Goal: Task Accomplishment & Management: Use online tool/utility

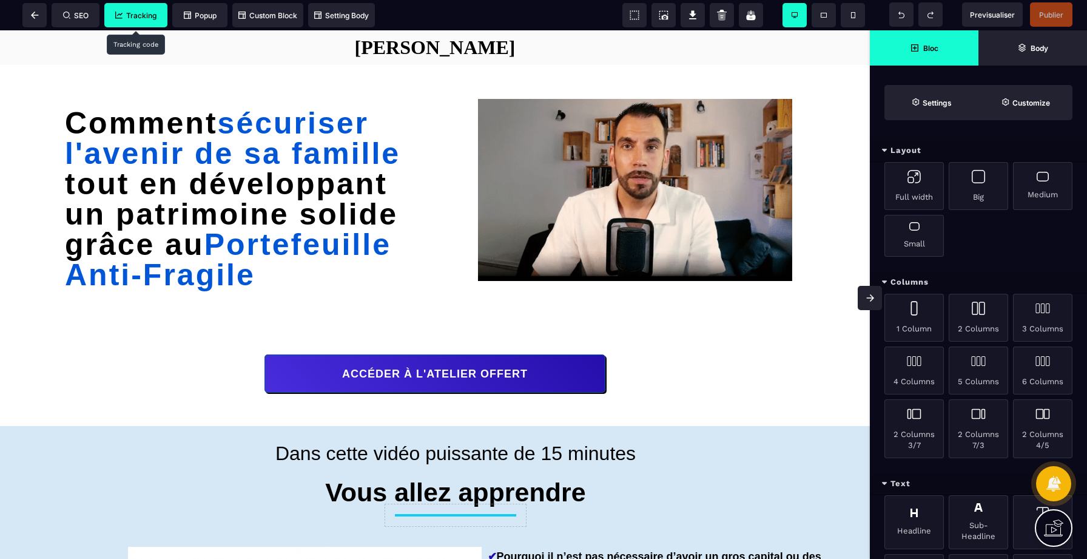
click at [144, 19] on span "Tracking" at bounding box center [135, 15] width 41 height 9
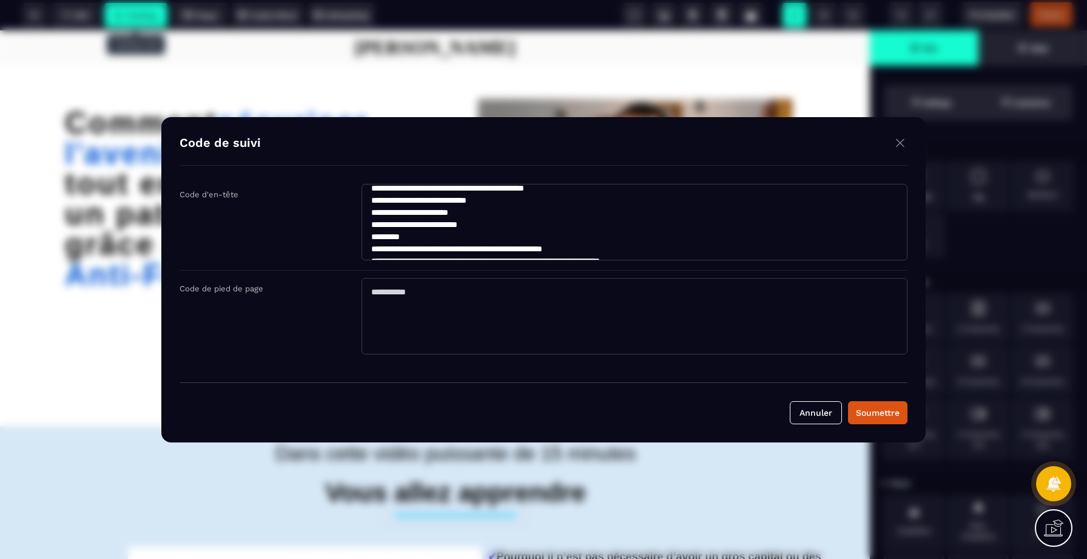
scroll to position [158, 0]
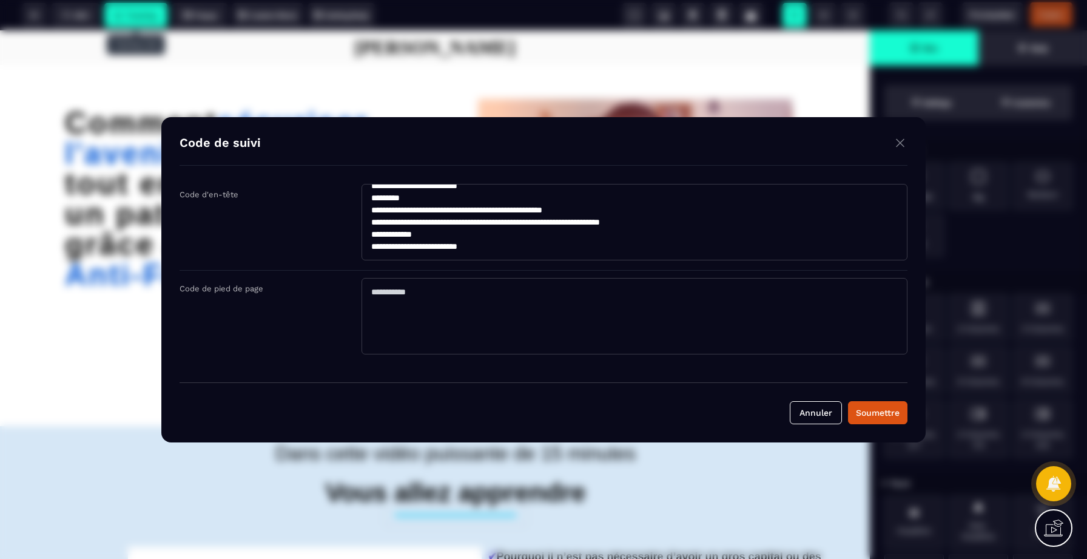
drag, startPoint x: 371, startPoint y: 194, endPoint x: 622, endPoint y: 327, distance: 283.9
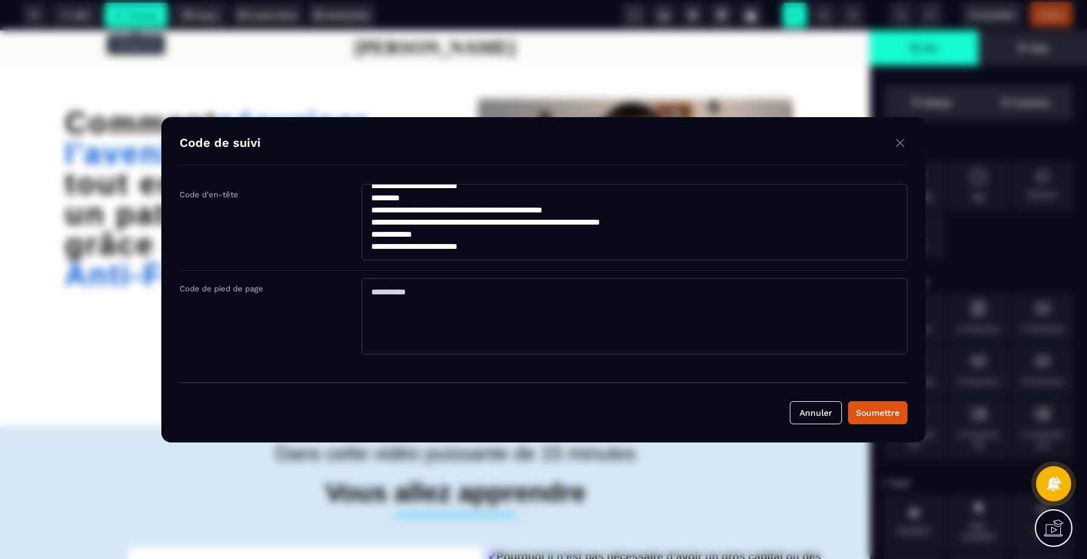
click at [622, 327] on div "**********" at bounding box center [544, 274] width 728 height 180
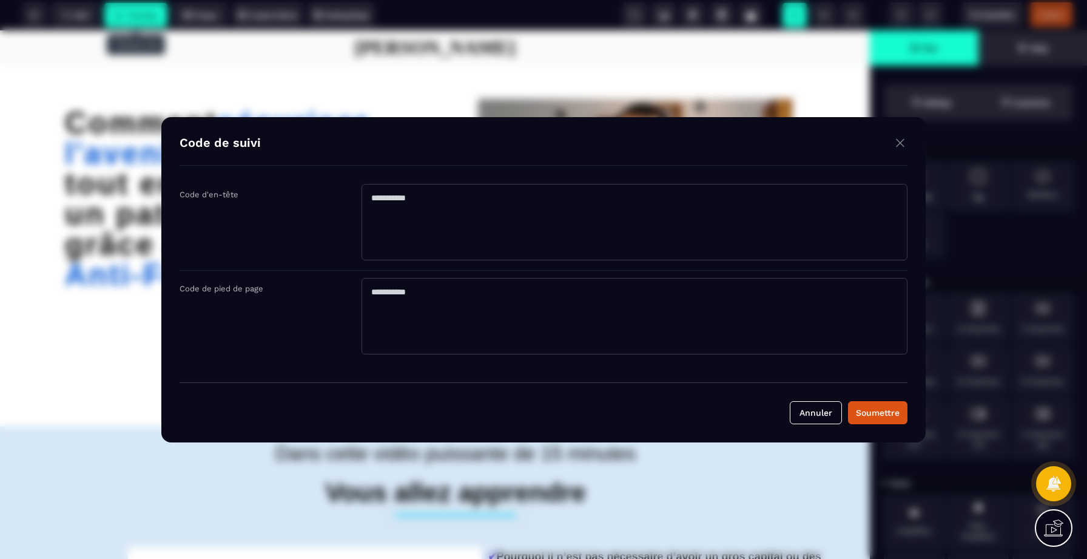
scroll to position [0, 0]
click at [888, 413] on div "Soumettre" at bounding box center [878, 412] width 44 height 12
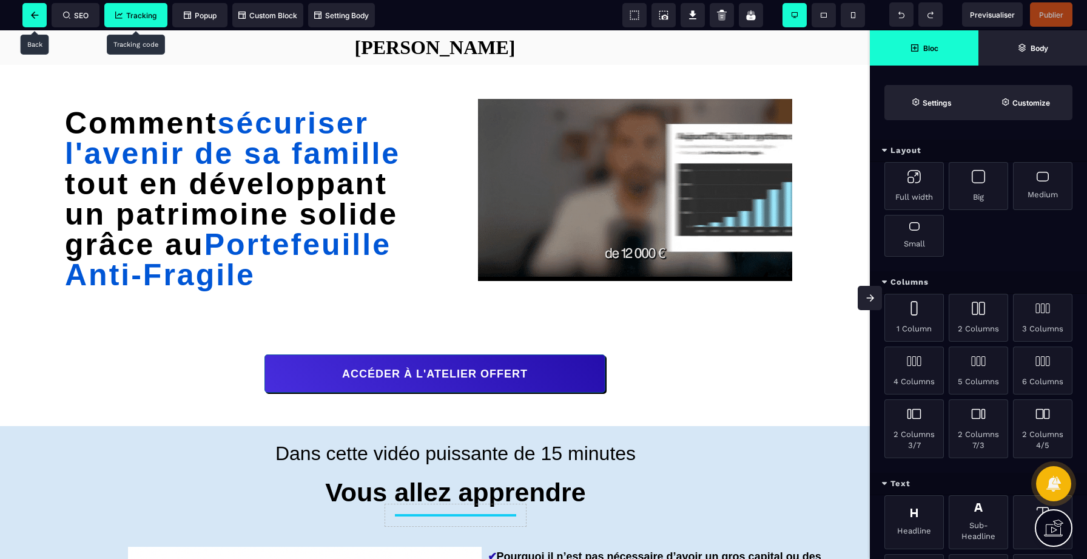
click at [39, 13] on span at bounding box center [34, 15] width 24 height 24
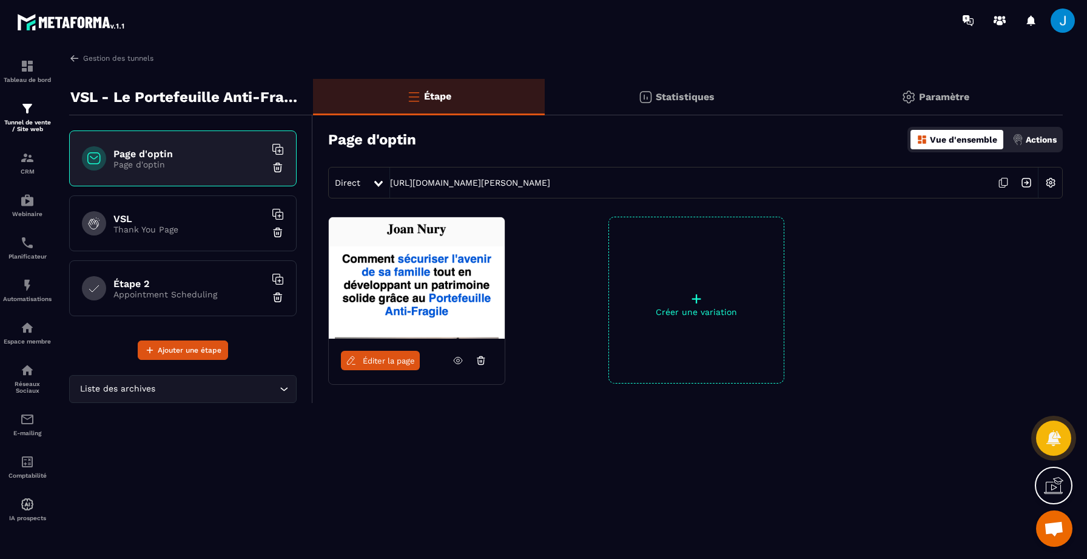
scroll to position [675, 0]
click at [596, 421] on div "Éditer la page + Créer une variation" at bounding box center [688, 331] width 750 height 228
click at [563, 445] on div "Étape Statistiques Paramètre Page d'optin Vue d'ensemble Actions Direct [URL][D…" at bounding box center [688, 273] width 750 height 389
click at [535, 251] on div "Éditer la page + Créer une variation" at bounding box center [688, 331] width 750 height 228
click at [535, 280] on div "Éditer la page + Créer une variation" at bounding box center [688, 331] width 750 height 228
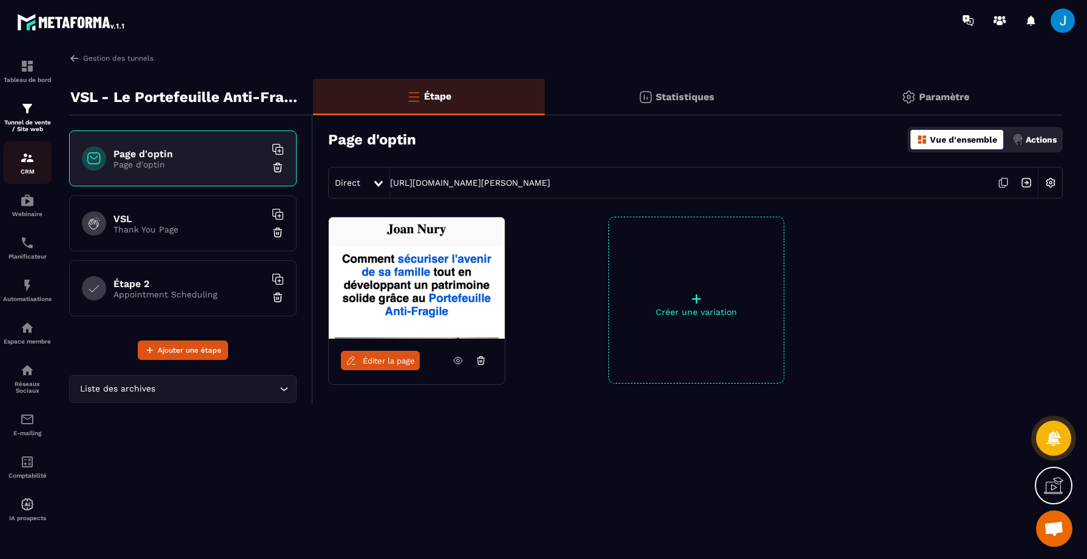
click at [16, 156] on div "CRM" at bounding box center [27, 162] width 49 height 24
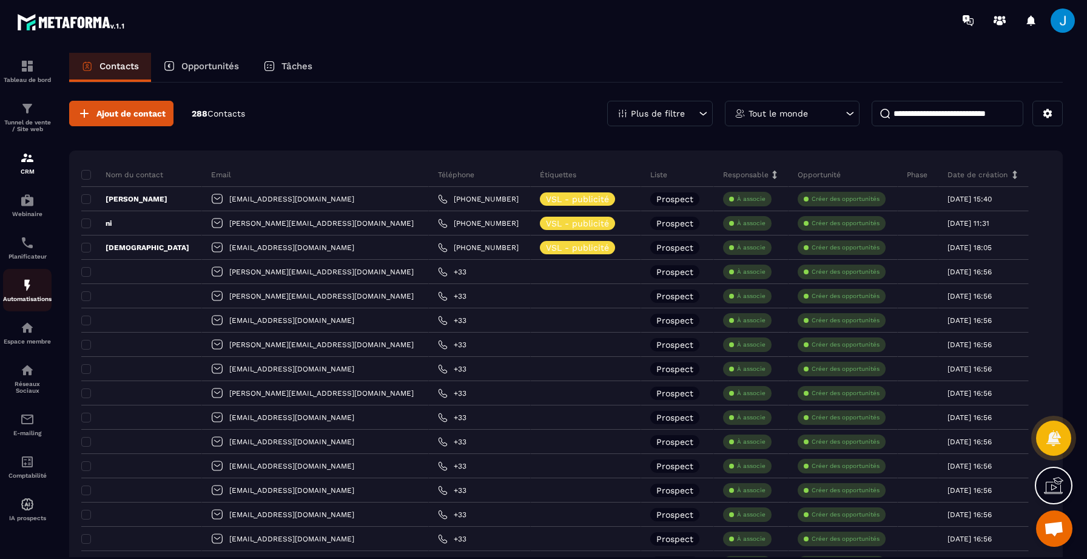
click at [23, 292] on img at bounding box center [27, 285] width 15 height 15
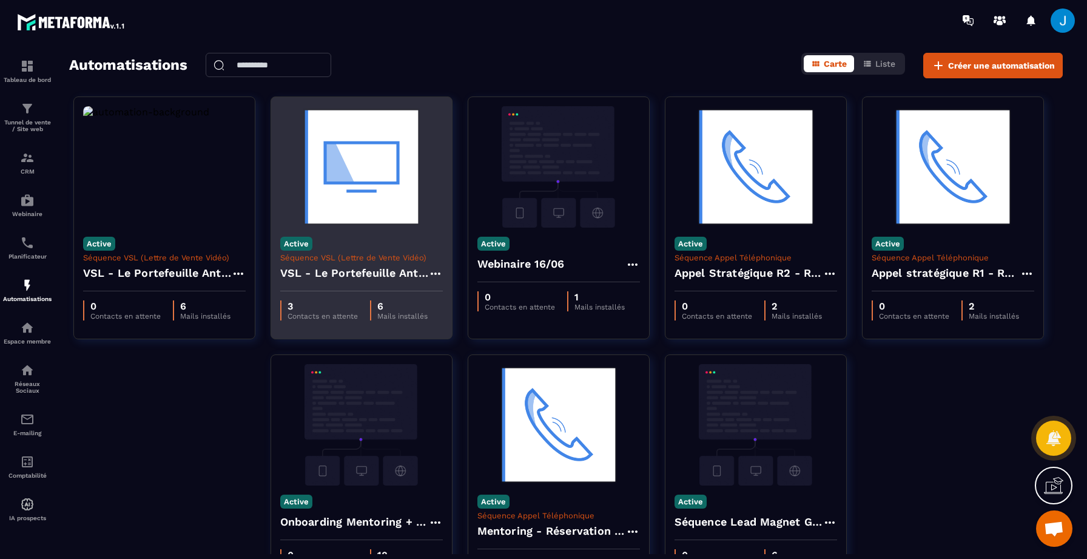
click at [334, 238] on div "Active Séquence VSL (Lettre de Vente Vidéo) VSL - Le Portefeuille Anti-Fragile" at bounding box center [361, 260] width 181 height 64
click at [365, 267] on h4 "VSL - Le Portefeuille Anti-Fragile" at bounding box center [354, 273] width 148 height 17
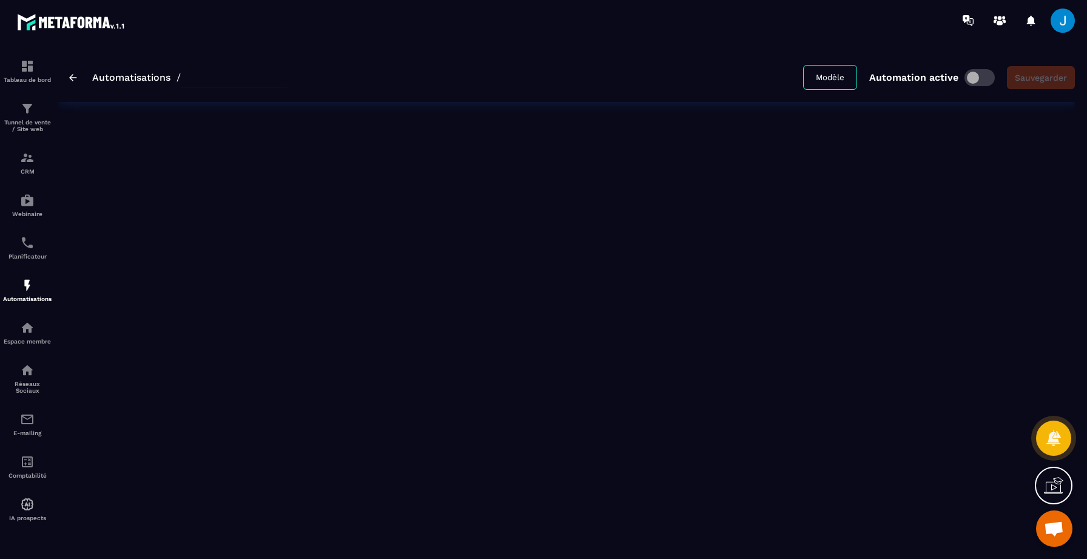
type input "**********"
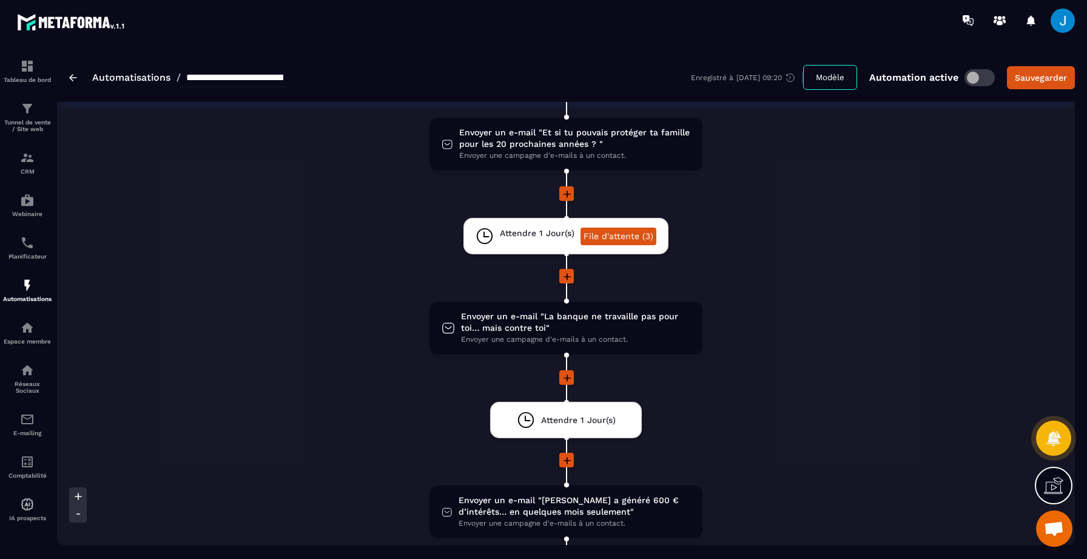
scroll to position [160, 0]
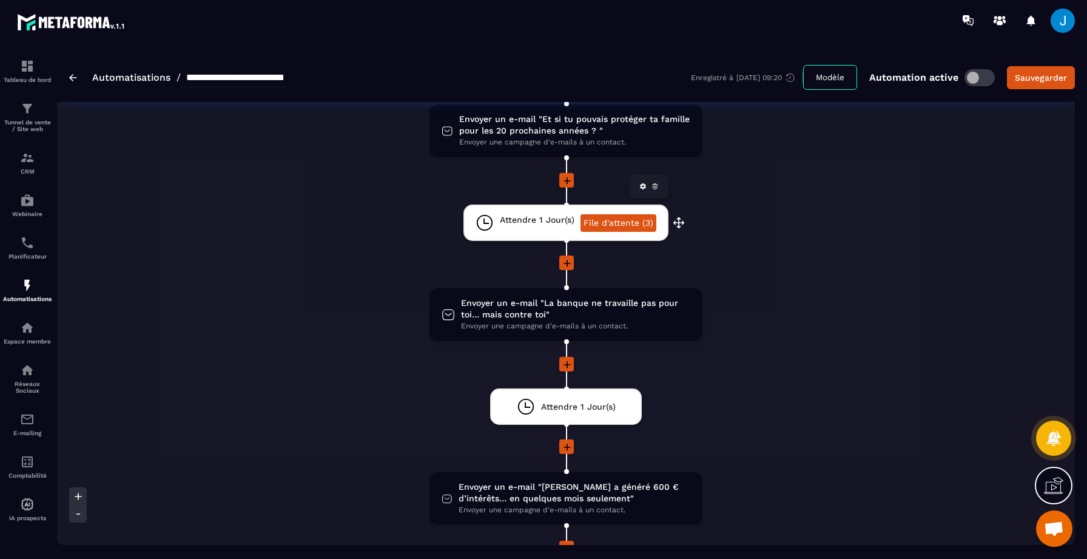
click at [622, 232] on link "File d'attente (3)" at bounding box center [619, 223] width 76 height 18
